Goal: Information Seeking & Learning: Learn about a topic

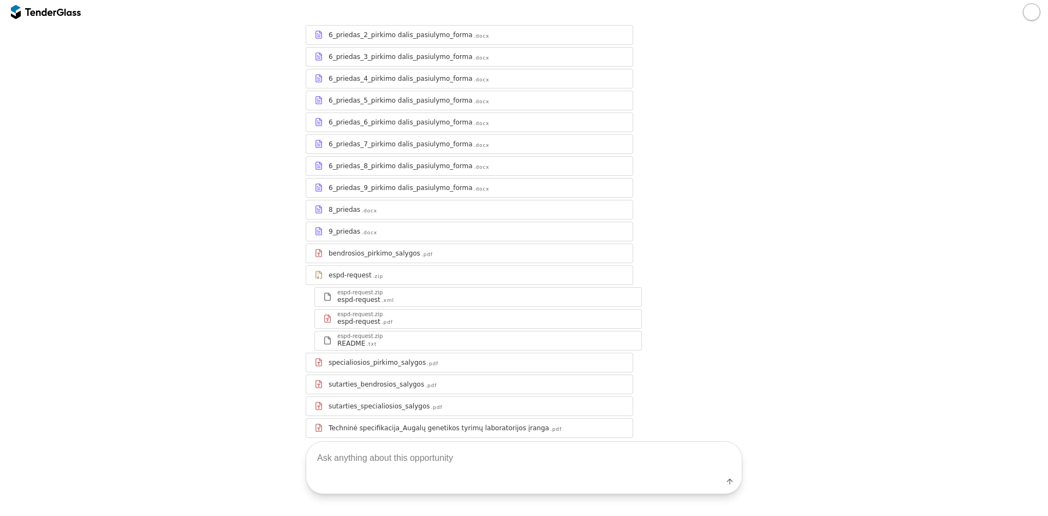
scroll to position [308, 0]
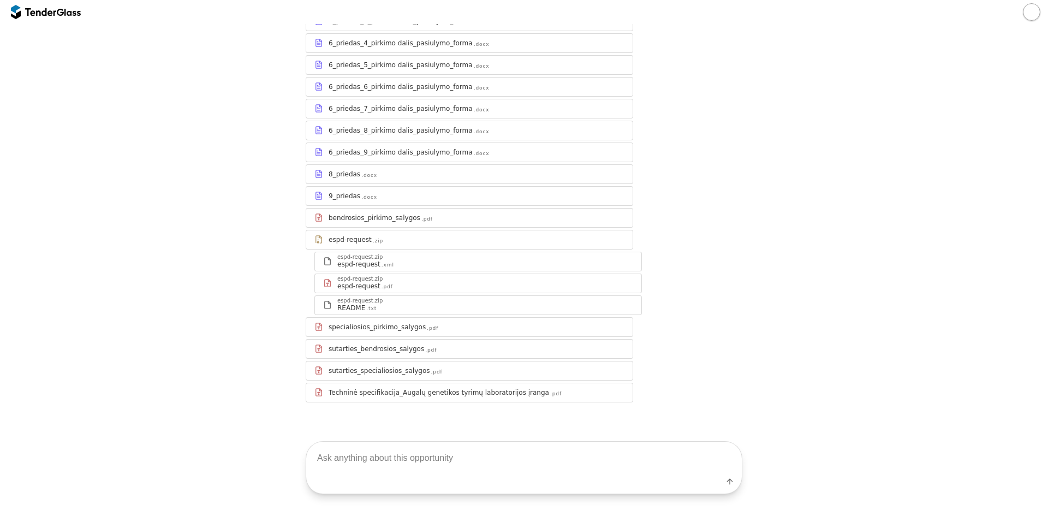
click at [387, 393] on div "Techninė specifikacija_Augalų genetikos tyrimų laboratorijos įranga" at bounding box center [439, 392] width 221 height 9
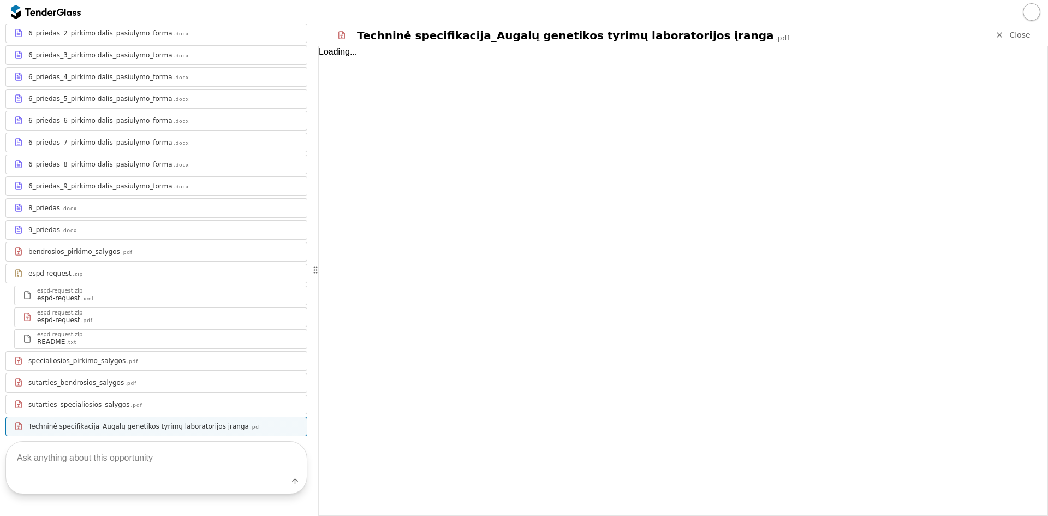
scroll to position [342, 0]
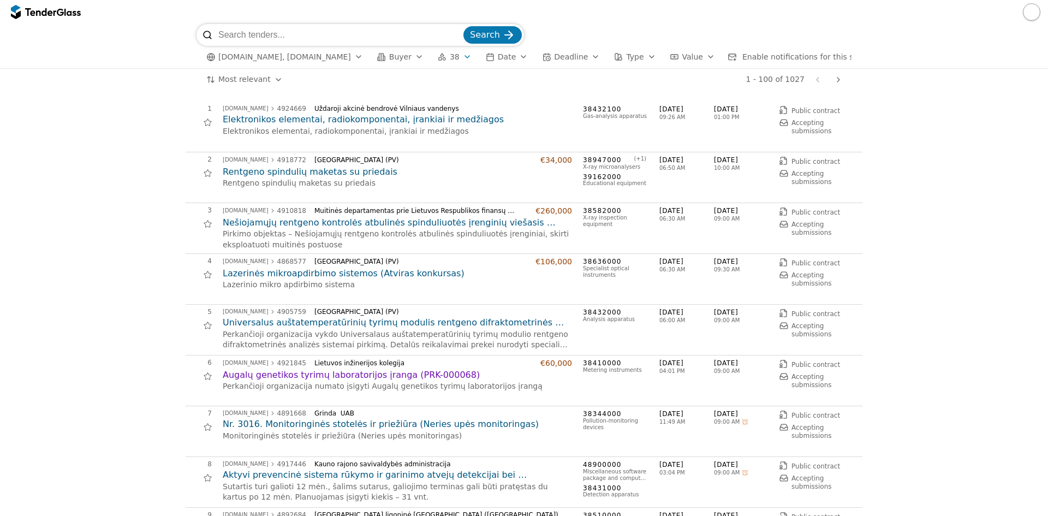
click at [201, 374] on div at bounding box center [207, 376] width 25 height 25
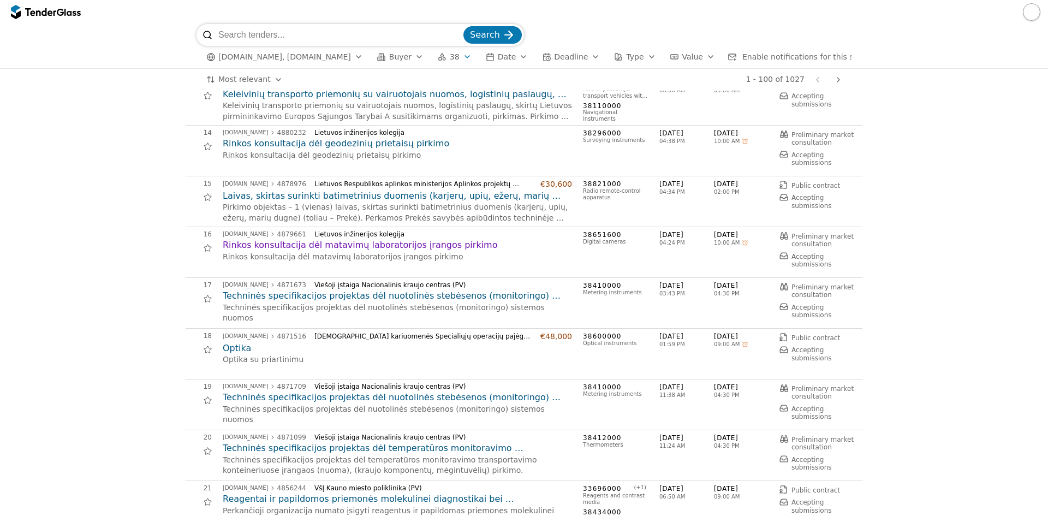
scroll to position [655, 0]
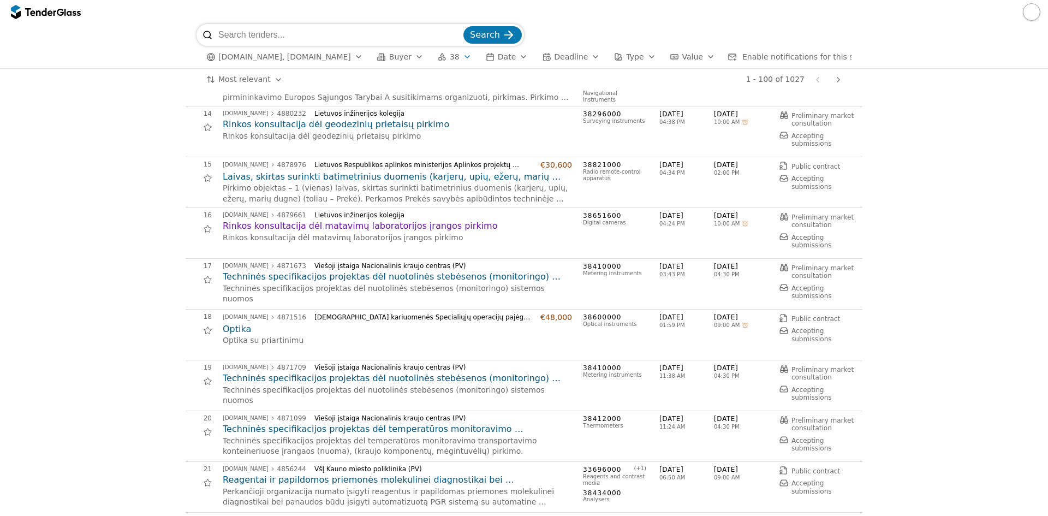
click at [205, 230] on div at bounding box center [207, 229] width 25 height 25
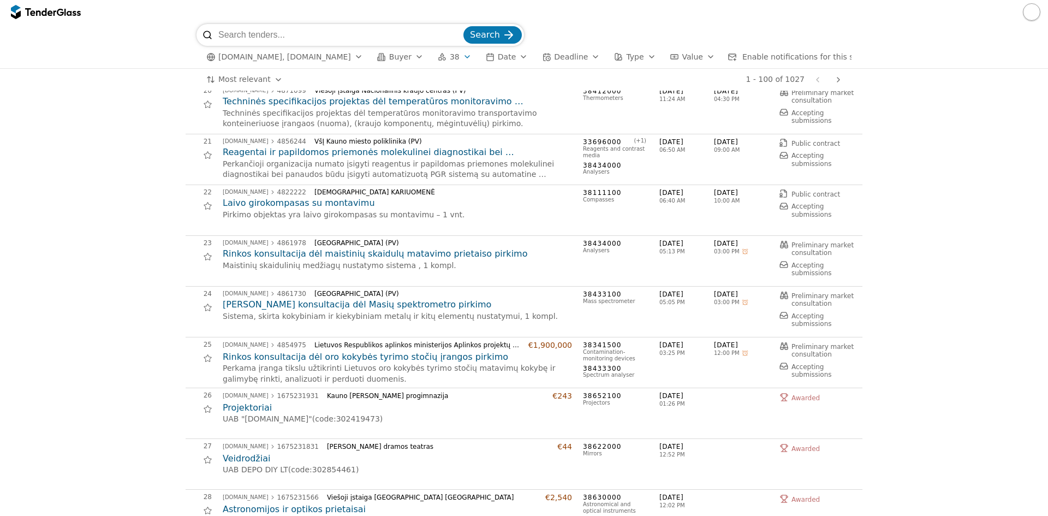
scroll to position [1037, 0]
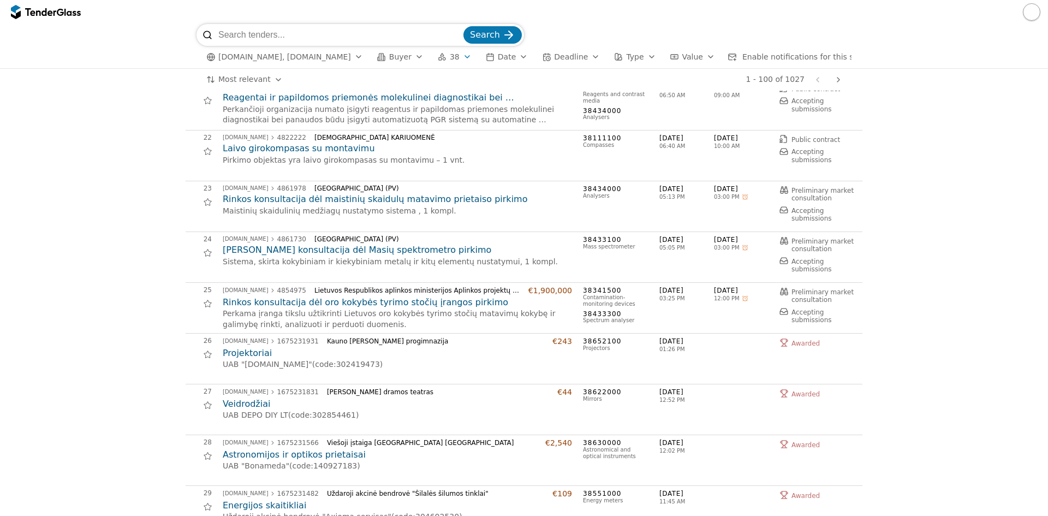
click at [200, 200] on div at bounding box center [207, 202] width 25 height 25
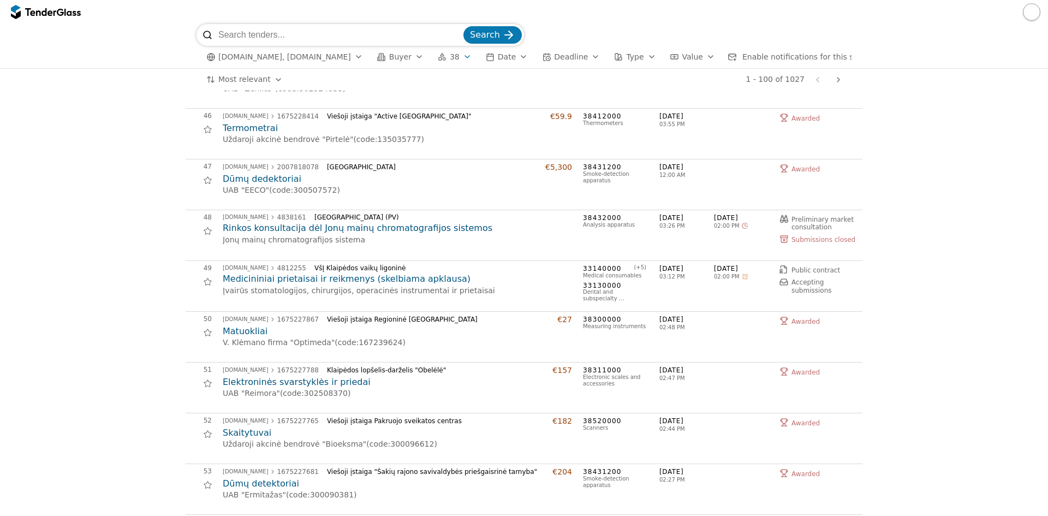
scroll to position [2129, 0]
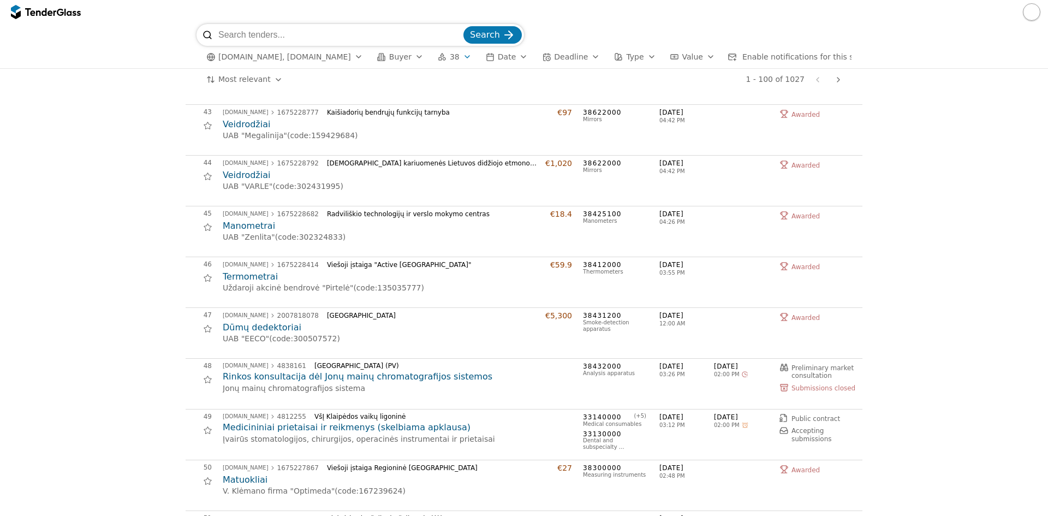
click at [619, 56] on button "Type" at bounding box center [635, 57] width 50 height 14
click at [580, 55] on div "button" at bounding box center [595, 57] width 31 height 28
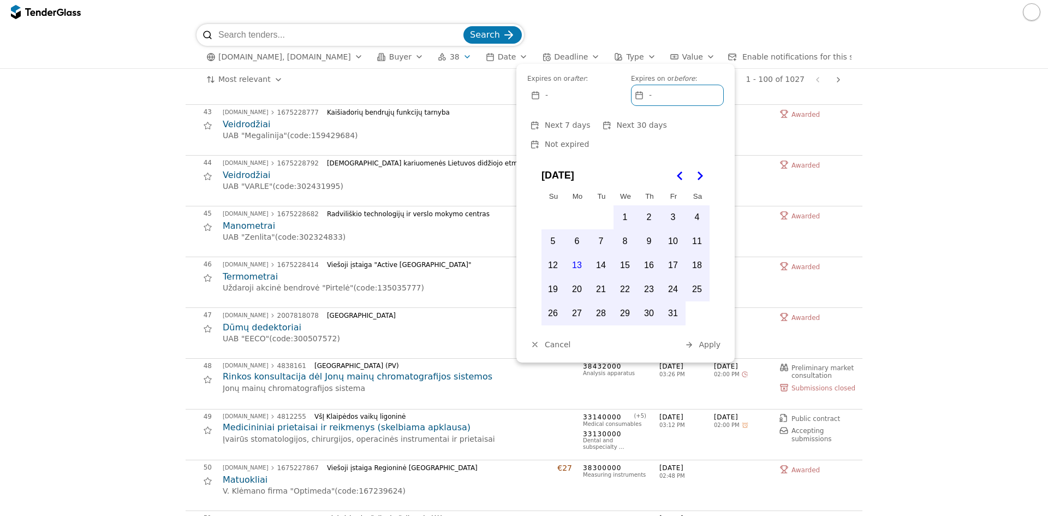
click at [542, 97] on div "-" at bounding box center [574, 95] width 92 height 20
click at [557, 96] on div "-" at bounding box center [574, 95] width 92 height 20
click at [579, 254] on button "13" at bounding box center [577, 265] width 23 height 23
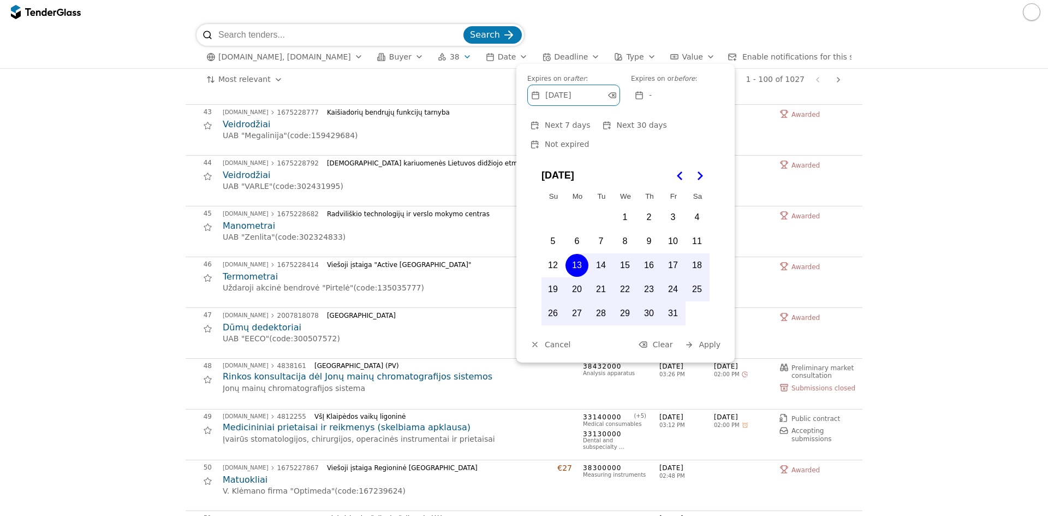
click at [601, 254] on button "14" at bounding box center [601, 265] width 23 height 23
click at [710, 340] on span "Apply" at bounding box center [710, 344] width 22 height 9
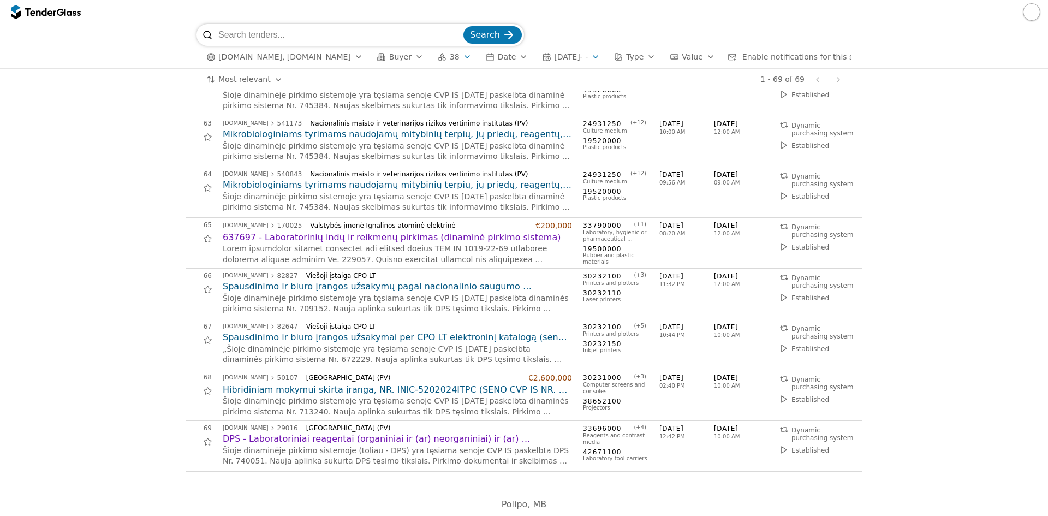
scroll to position [3146, 0]
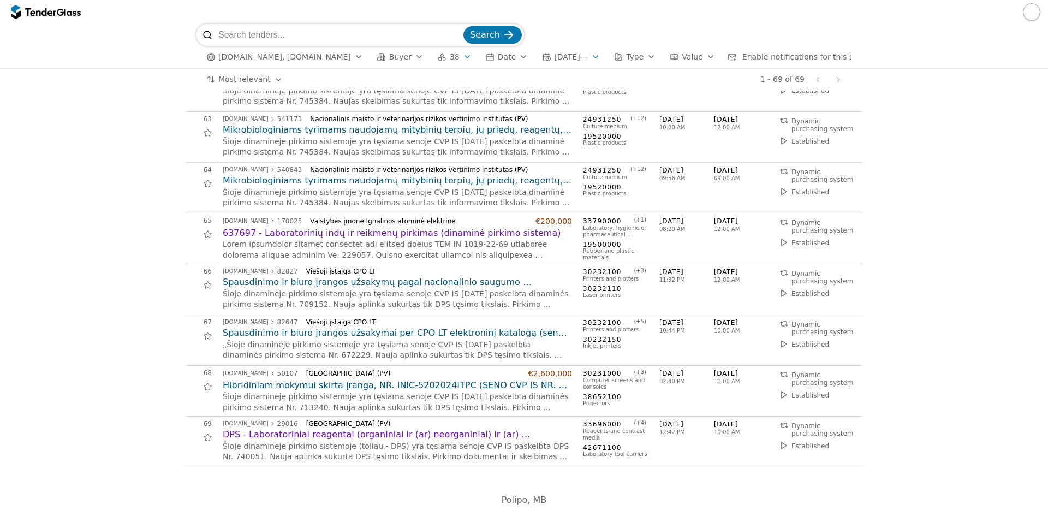
click at [244, 386] on h2 "Hibridiniam mokymui skirta įranga, NR. INIC-5202024ITPC (SENO CVP IS NR. 713240)" at bounding box center [397, 385] width 349 height 12
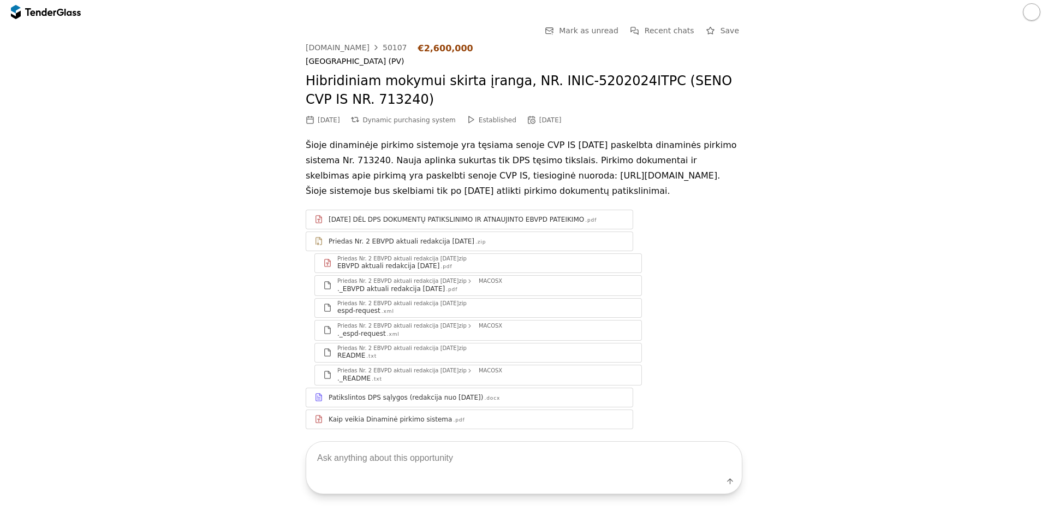
click at [413, 159] on p "Šioje dinaminėje pirkimo sistemoje yra tęsiama senoje CVP IS 2024-03-20 paskelb…" at bounding box center [524, 168] width 437 height 61
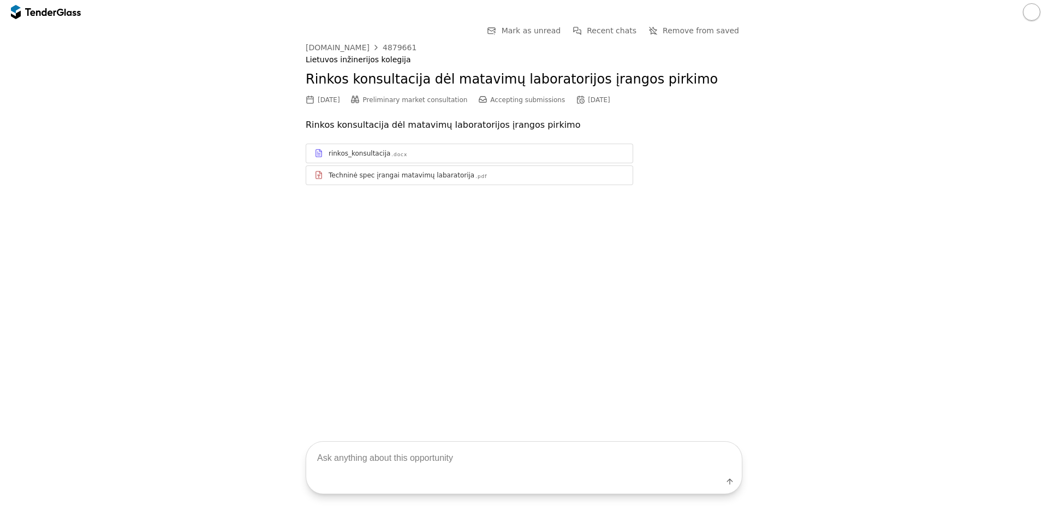
click at [387, 177] on div "Techninė spec įrangai matavimų labaratorija" at bounding box center [402, 175] width 146 height 9
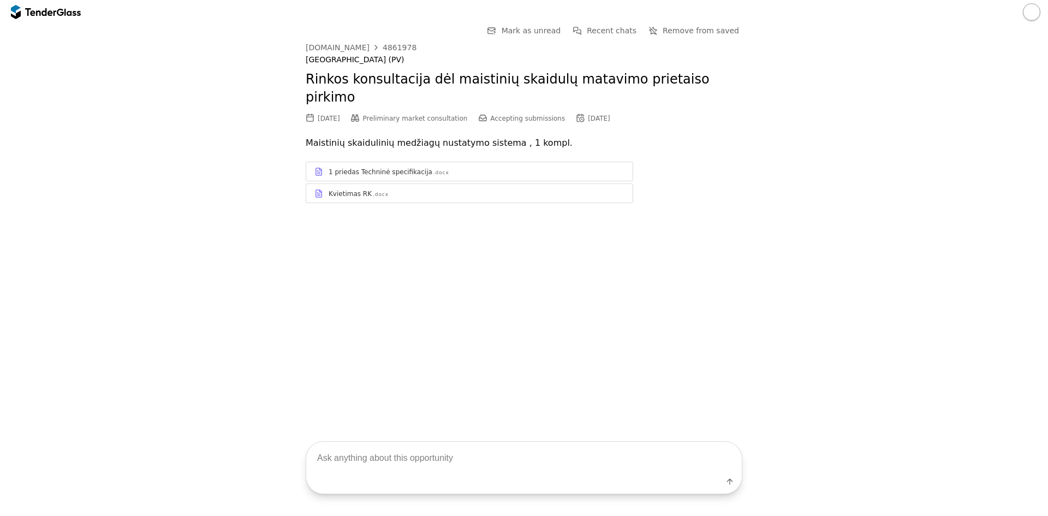
click at [382, 168] on div "1 priedas Techninė specifikacija" at bounding box center [381, 172] width 104 height 9
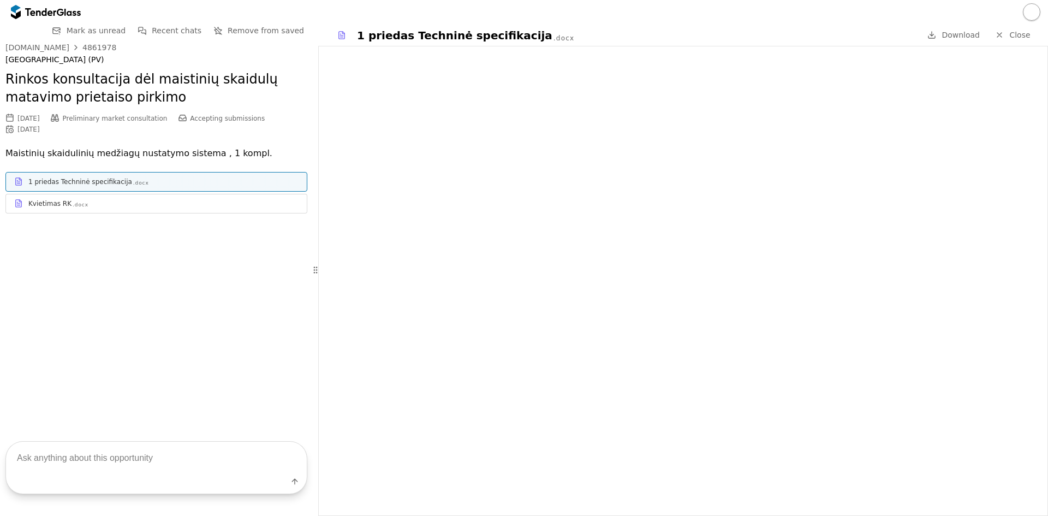
click at [1012, 35] on span "Close" at bounding box center [1020, 35] width 21 height 9
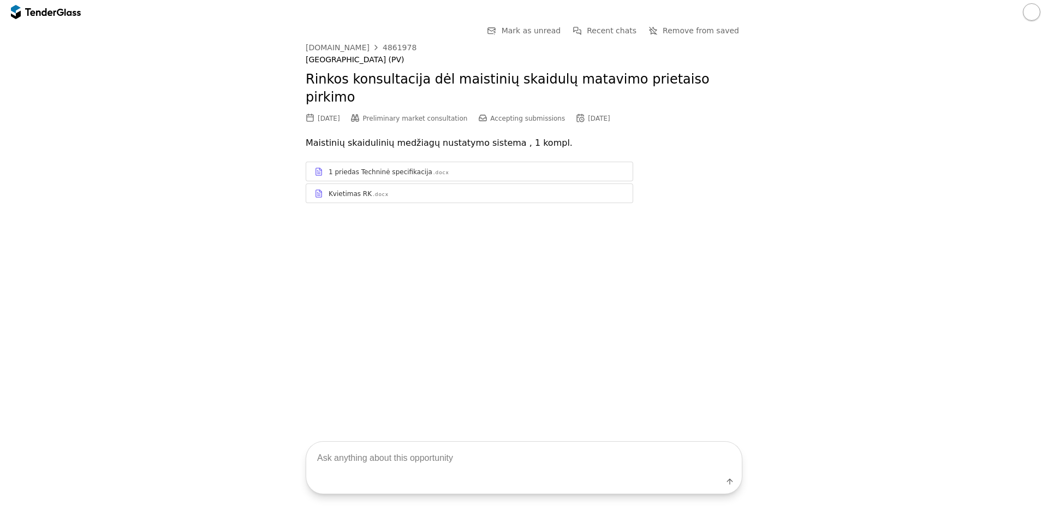
click at [328, 115] on div "[DATE]" at bounding box center [329, 119] width 22 height 8
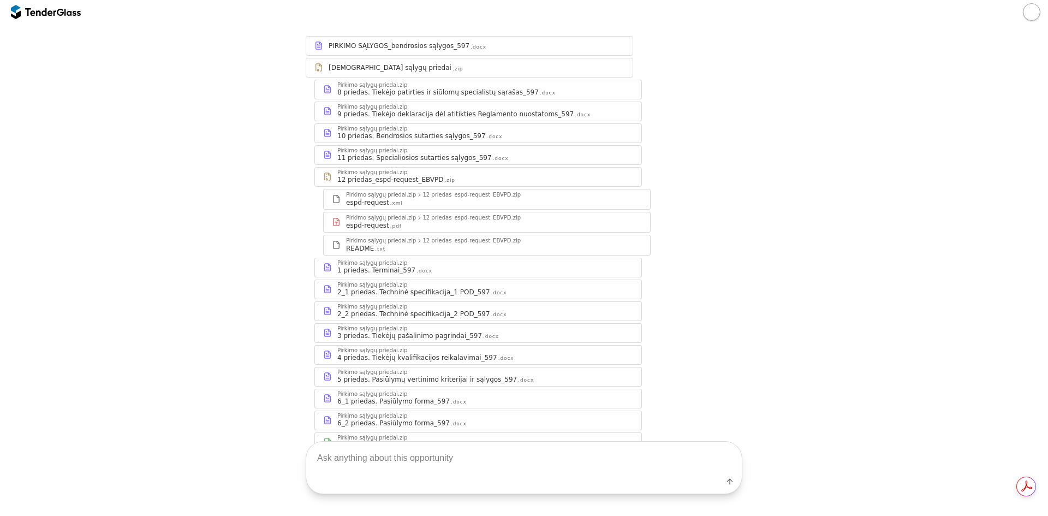
scroll to position [257, 0]
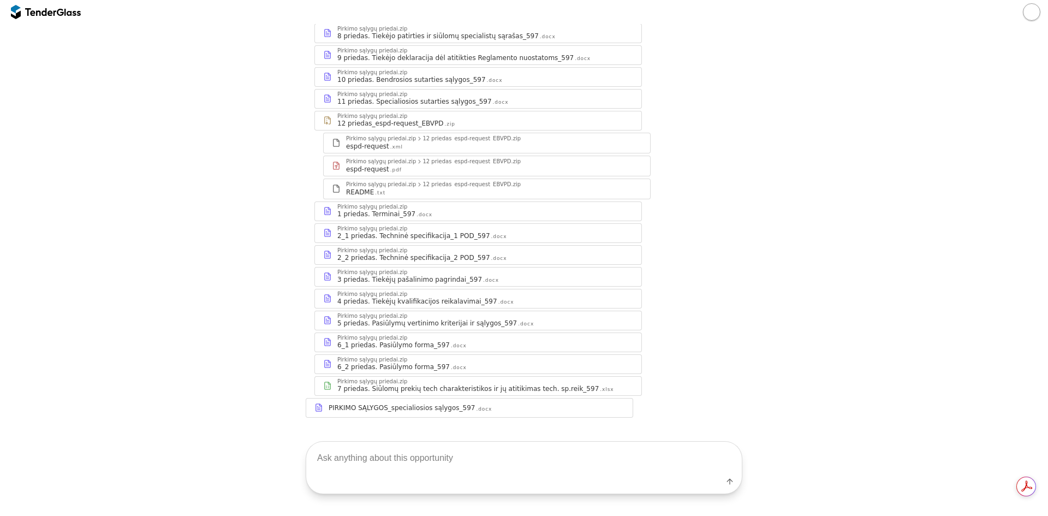
click at [394, 232] on div "2_1 priedas. Techninė specifikacija_1 POD_597" at bounding box center [413, 236] width 153 height 9
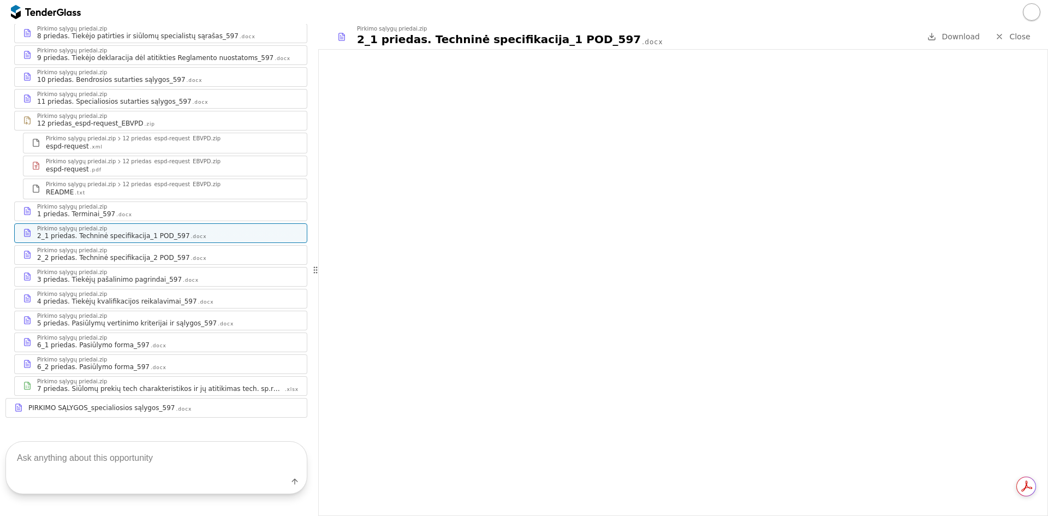
click at [104, 253] on div "2_2 priedas. Techninė specifikacija_2 POD_597" at bounding box center [113, 257] width 153 height 9
